Goal: Complete application form

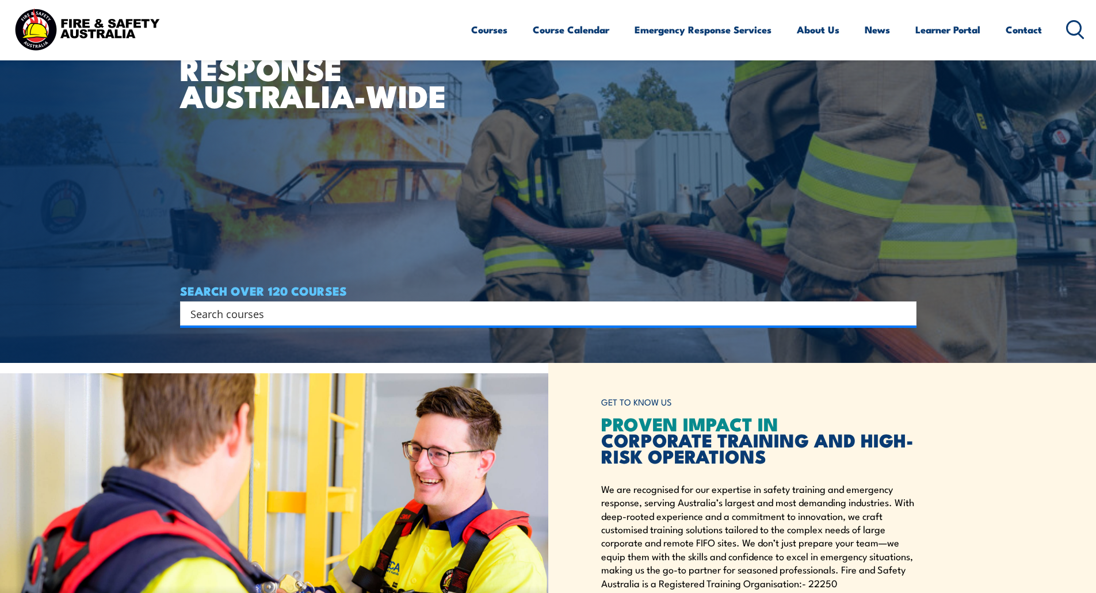
drag, startPoint x: 0, startPoint y: 0, endPoint x: 494, endPoint y: 311, distance: 584.2
click at [494, 311] on input "Search input" at bounding box center [540, 313] width 701 height 17
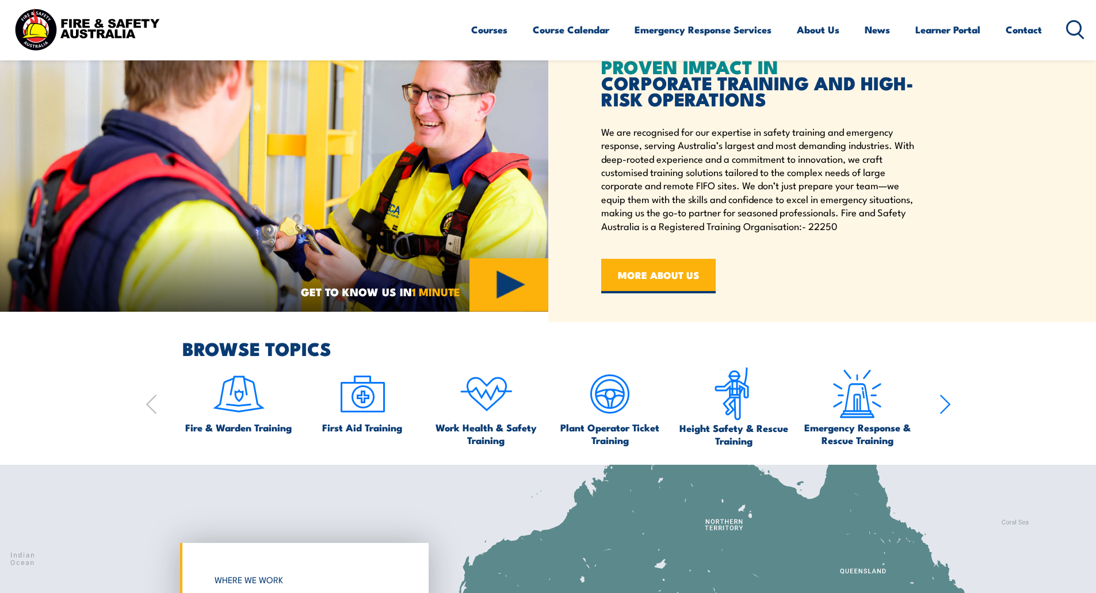
scroll to position [633, 0]
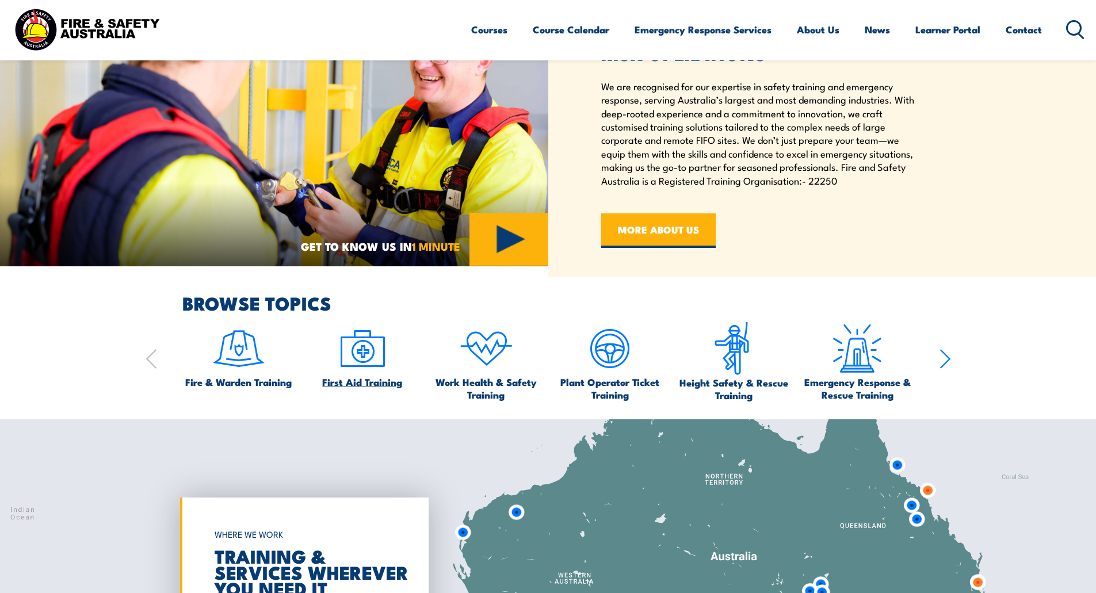
click at [352, 386] on span "First Aid Training" at bounding box center [362, 382] width 80 height 13
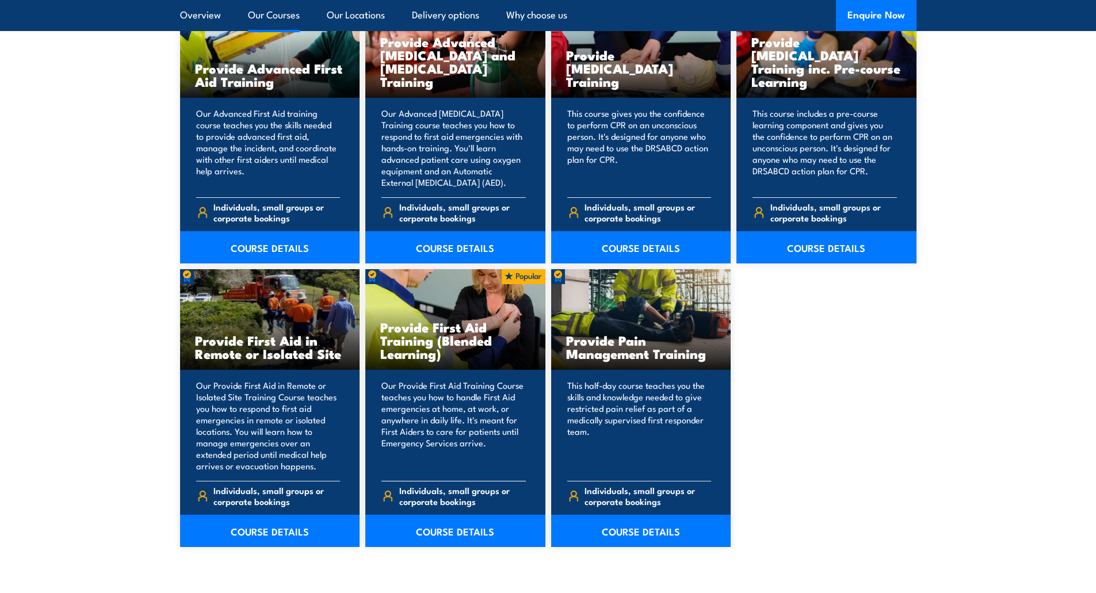
scroll to position [1554, 0]
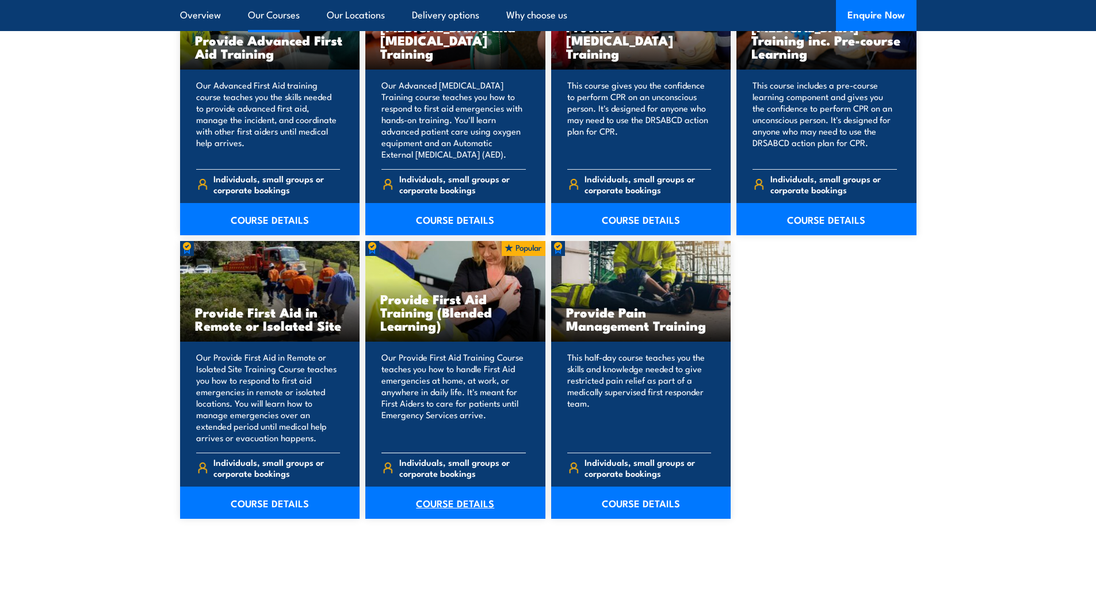
click at [449, 502] on link "COURSE DETAILS" at bounding box center [455, 503] width 180 height 32
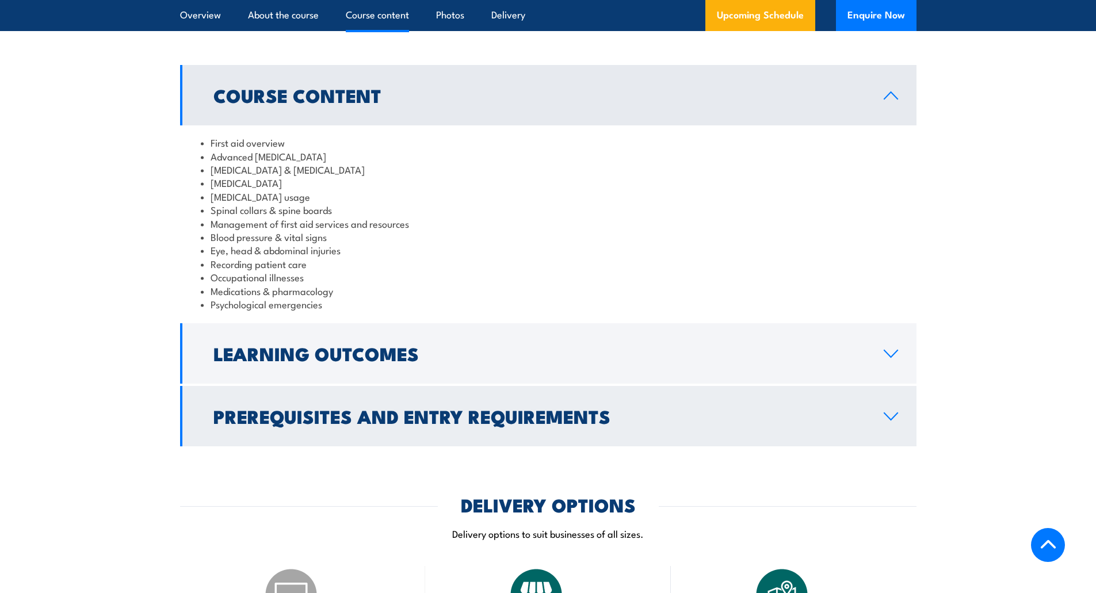
scroll to position [1151, 0]
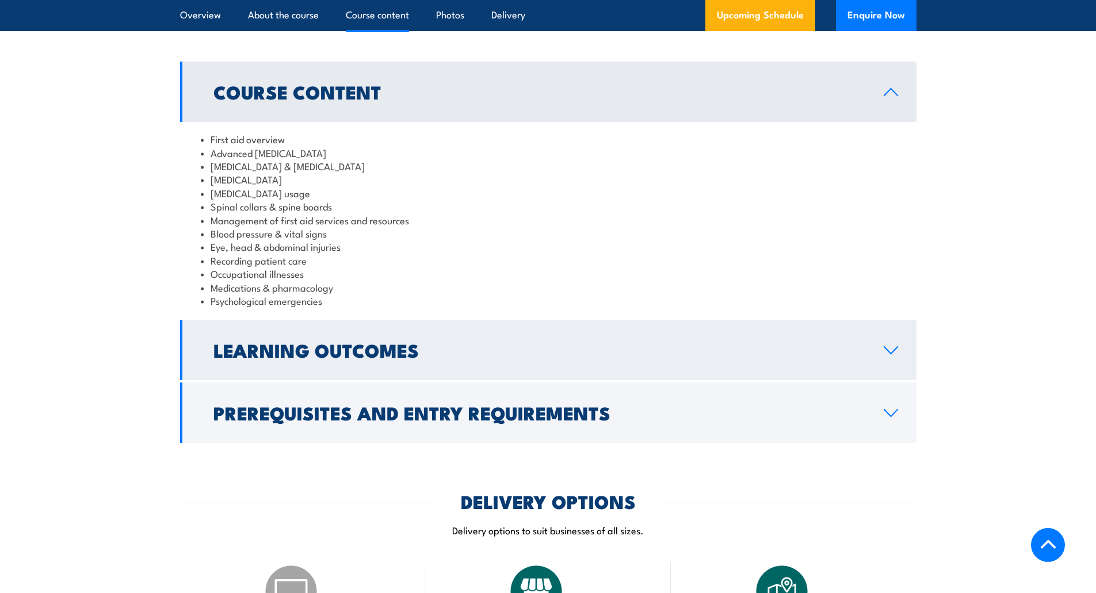
click at [459, 342] on h2 "Learning Outcomes" at bounding box center [540, 350] width 652 height 16
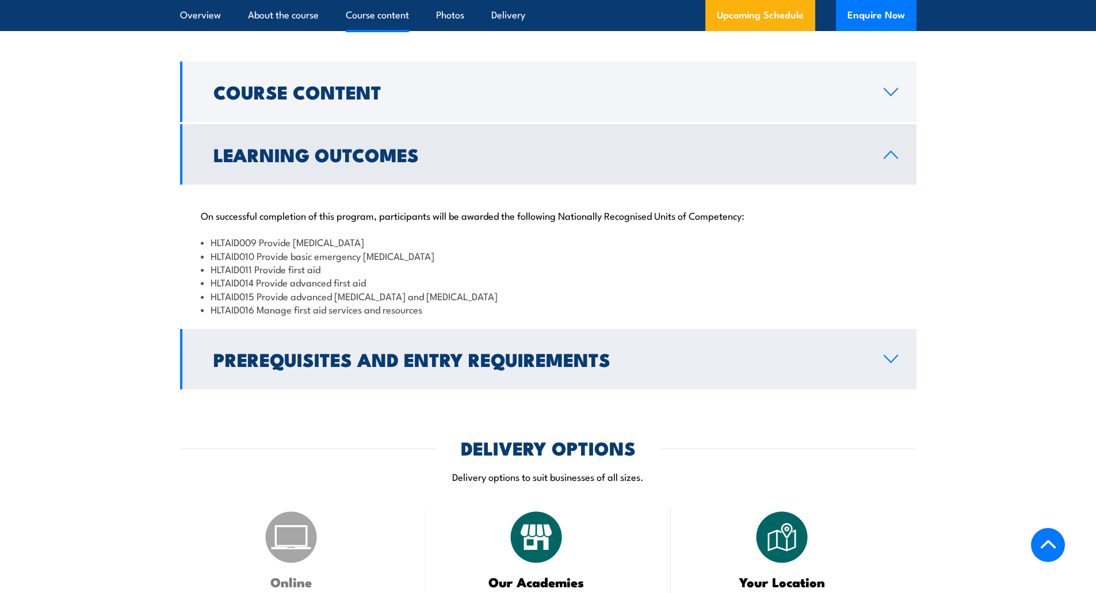
click at [451, 351] on h2 "Prerequisites and Entry Requirements" at bounding box center [540, 359] width 652 height 16
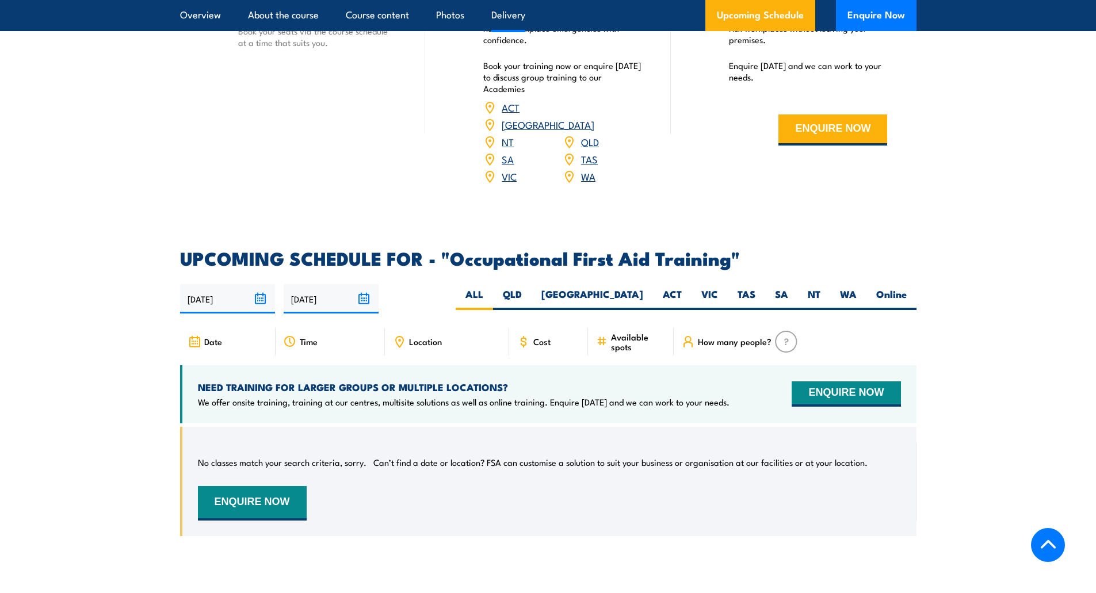
scroll to position [1842, 0]
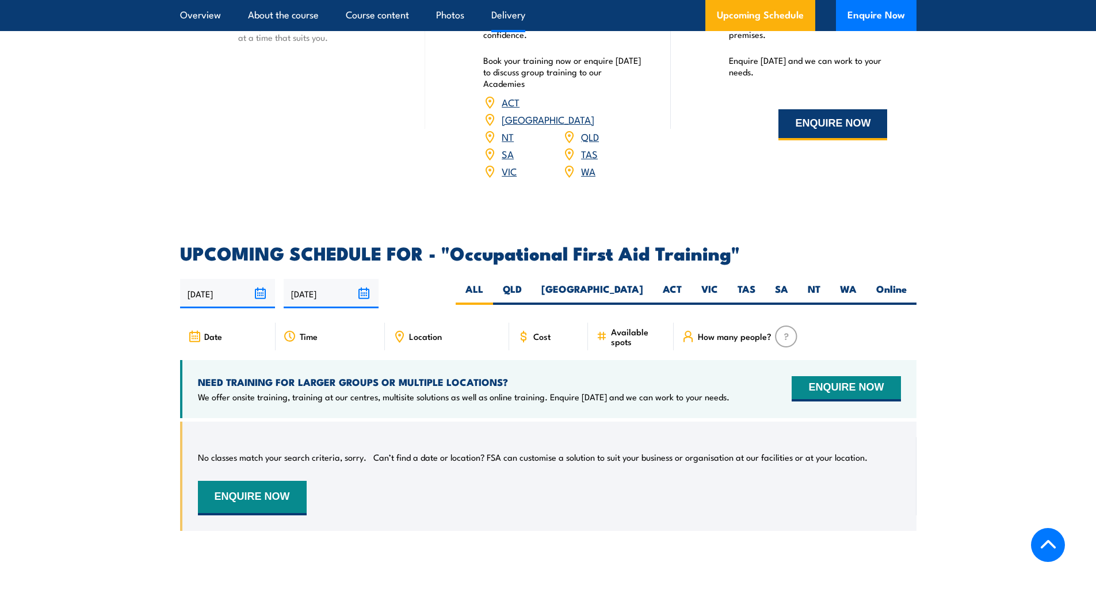
click at [852, 109] on button "ENQUIRE NOW" at bounding box center [833, 124] width 109 height 31
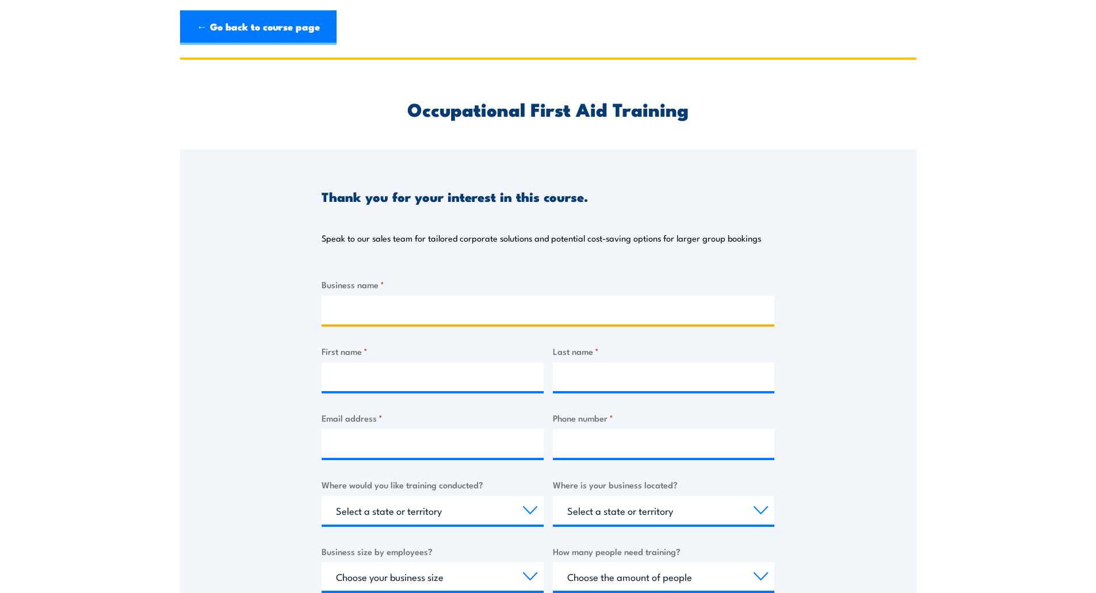
click at [430, 307] on input "Business name *" at bounding box center [548, 310] width 453 height 29
type input "European Foods"
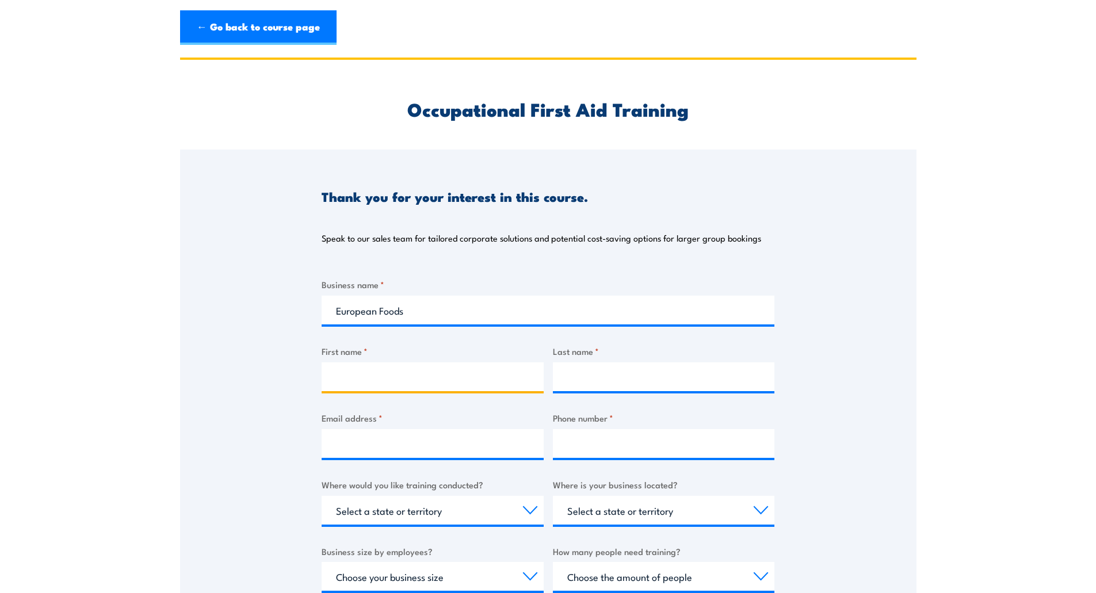
click at [343, 374] on input "First name *" at bounding box center [433, 377] width 222 height 29
type input "[PERSON_NAME]"
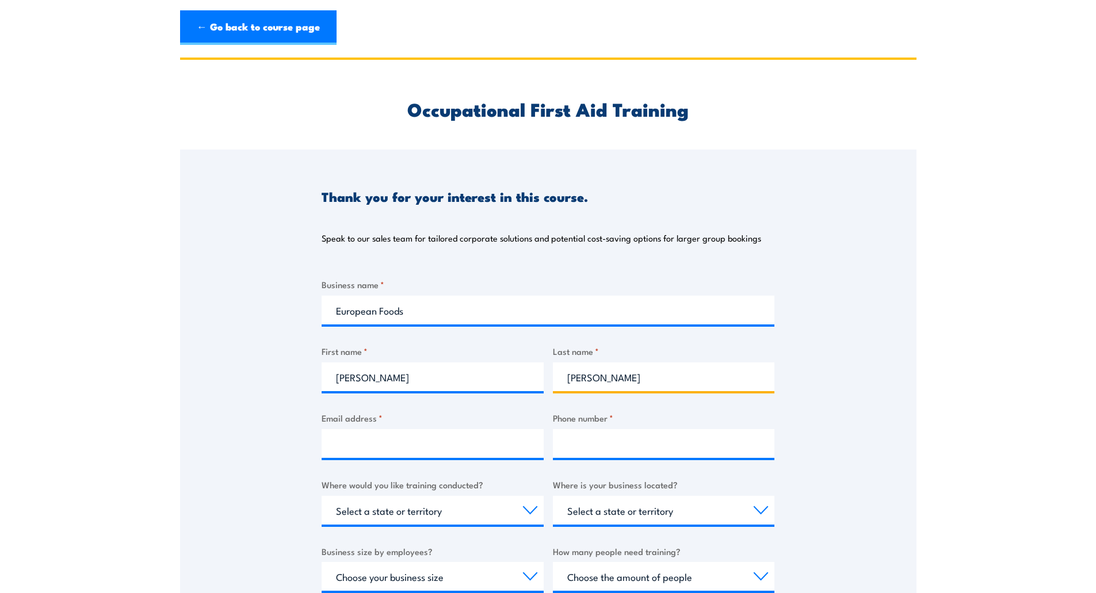
type input "[PERSON_NAME]"
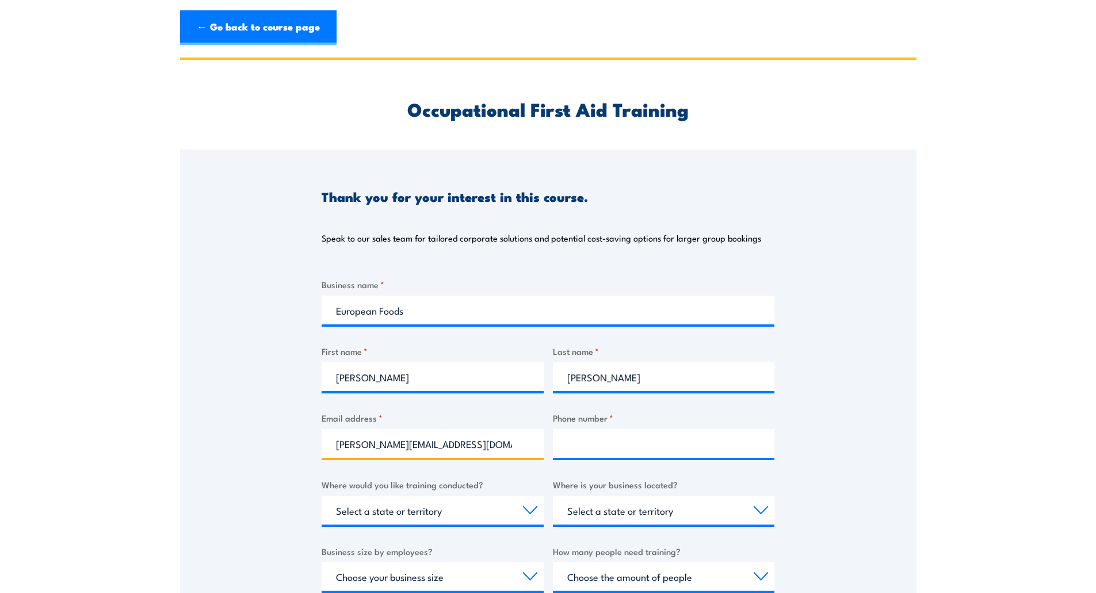
type input "[PERSON_NAME][EMAIL_ADDRESS][DOMAIN_NAME]"
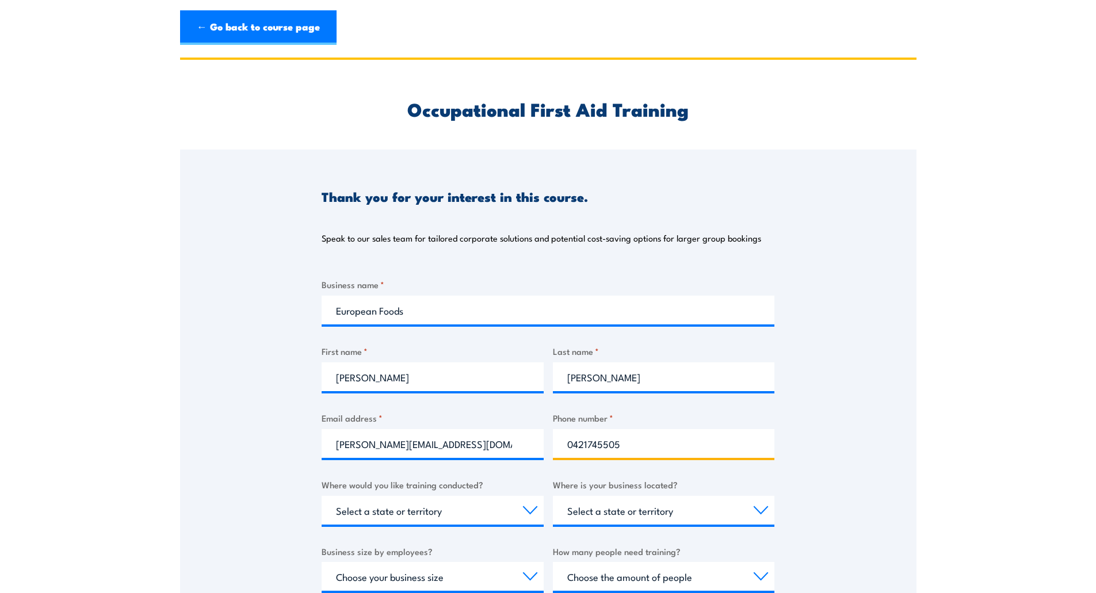
type input "0421745505"
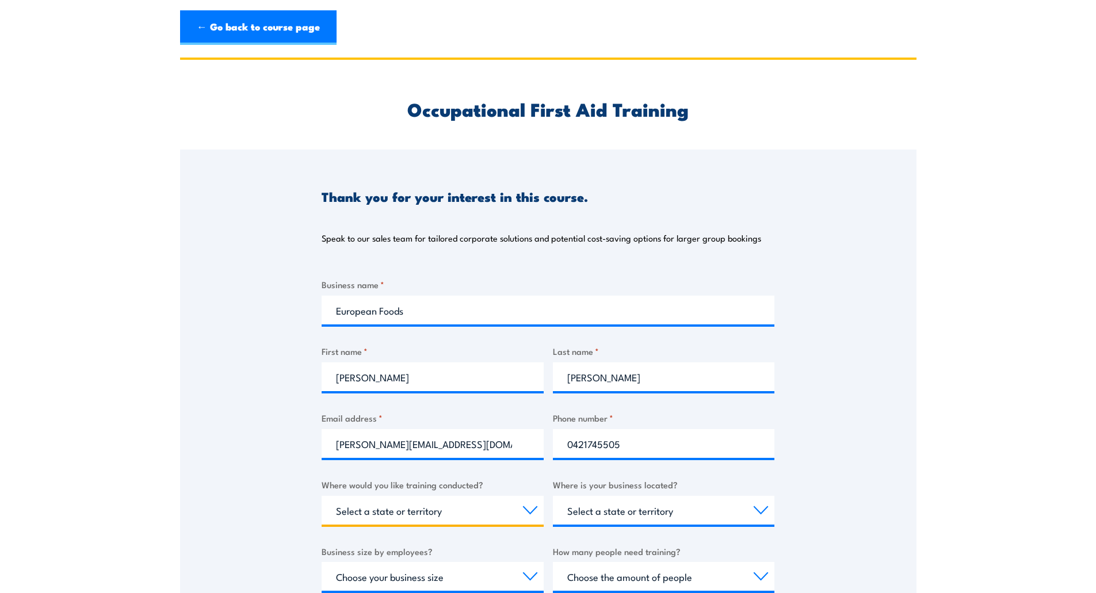
click at [416, 512] on select "Select a state or territory Nationally - multiple locations [GEOGRAPHIC_DATA] […" at bounding box center [433, 510] width 222 height 29
select select "WA"
click at [322, 496] on select "Select a state or territory Nationally - multiple locations [GEOGRAPHIC_DATA] […" at bounding box center [433, 510] width 222 height 29
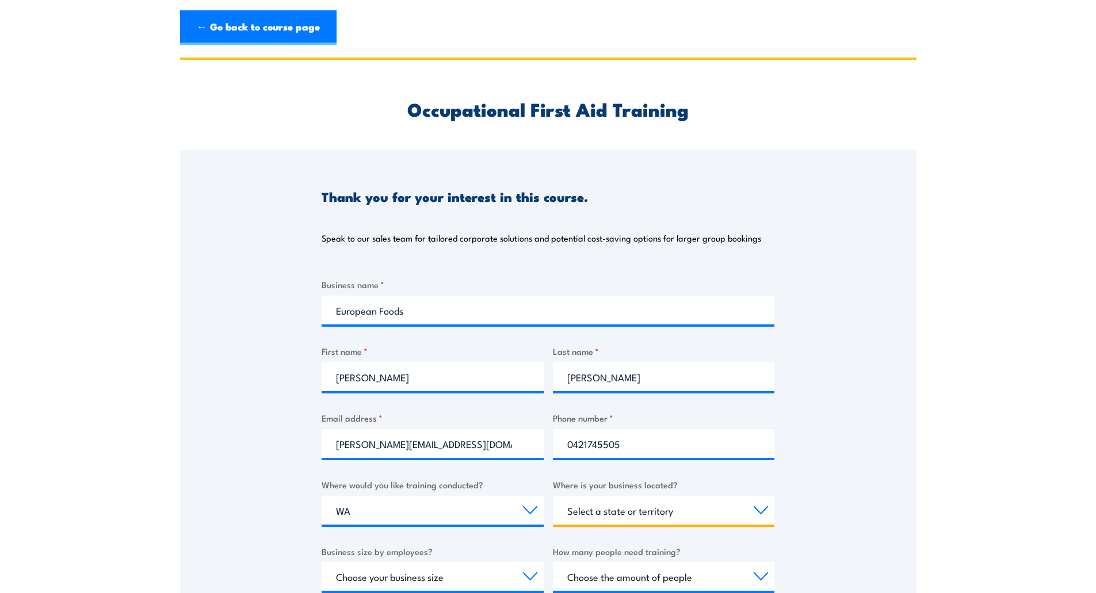
click at [600, 508] on select "Select a state or territory [GEOGRAPHIC_DATA] [GEOGRAPHIC_DATA] [GEOGRAPHIC_DAT…" at bounding box center [664, 510] width 222 height 29
select select "WA"
click at [553, 496] on select "Select a state or territory [GEOGRAPHIC_DATA] [GEOGRAPHIC_DATA] [GEOGRAPHIC_DAT…" at bounding box center [664, 510] width 222 height 29
click at [822, 485] on div "Thank you for your interest in this course. Speak to our sales team for tailore…" at bounding box center [548, 437] width 737 height 575
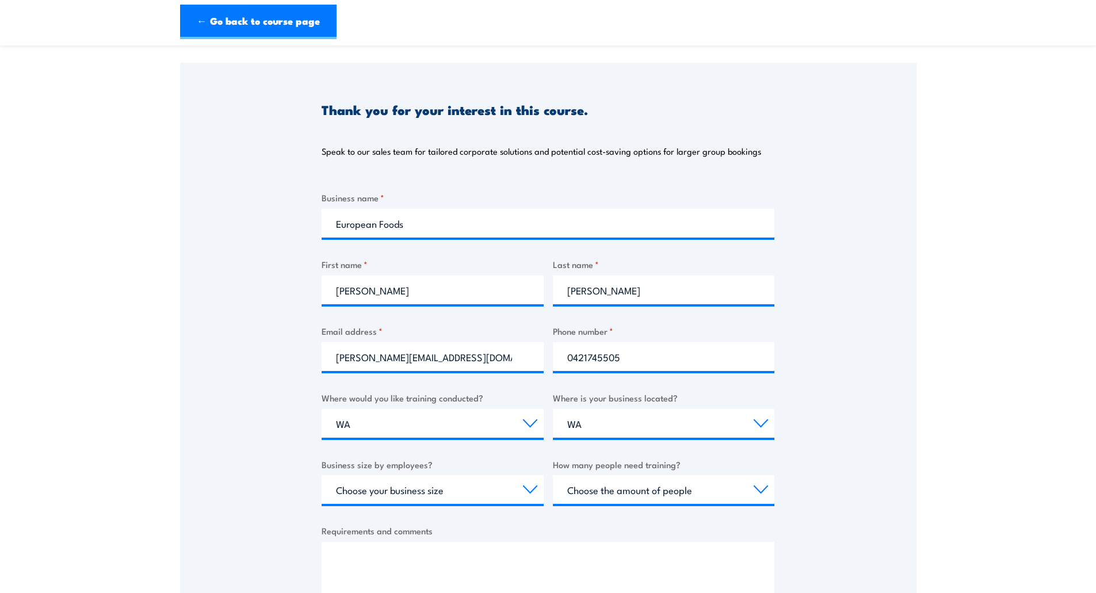
scroll to position [115, 0]
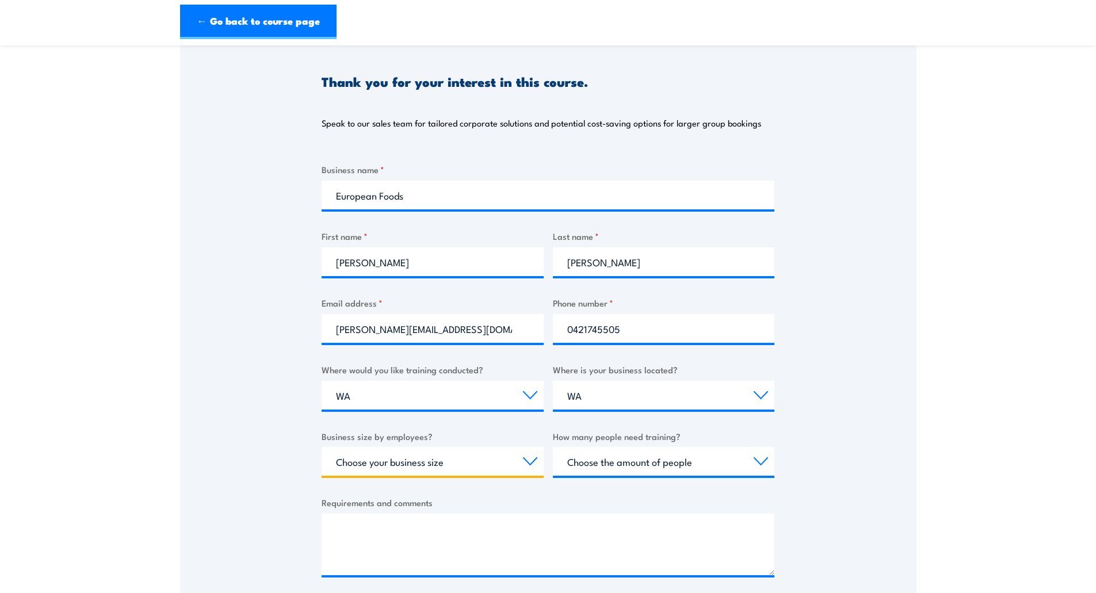
click at [466, 471] on select "Choose your business size 1 to 19 20 to 199 200+" at bounding box center [433, 461] width 222 height 29
select select "1 to 19"
click at [322, 447] on select "Choose your business size 1 to 19 20 to 199 200+" at bounding box center [433, 461] width 222 height 29
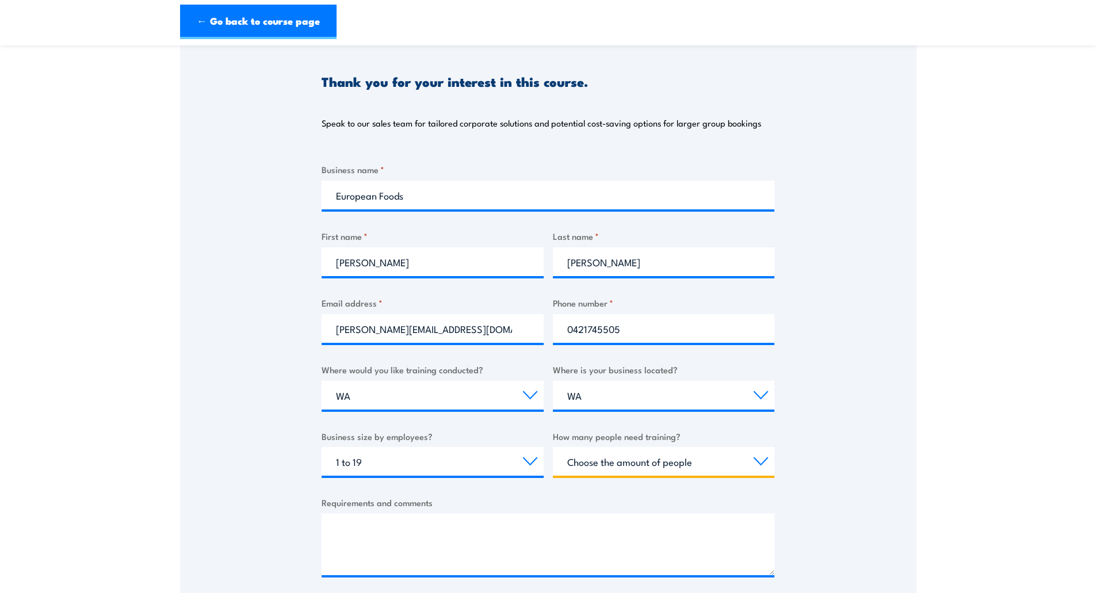
click at [624, 463] on select "Choose the amount of people 1 to 4 5 to 19 20+" at bounding box center [664, 461] width 222 height 29
select select "5 to 19"
click at [553, 447] on select "Choose the amount of people 1 to 4 5 to 19 20+" at bounding box center [664, 461] width 222 height 29
click at [801, 436] on div "Thank you for your interest in this course. Speak to our sales team for tailore…" at bounding box center [548, 322] width 737 height 575
